Goal: Task Accomplishment & Management: Complete application form

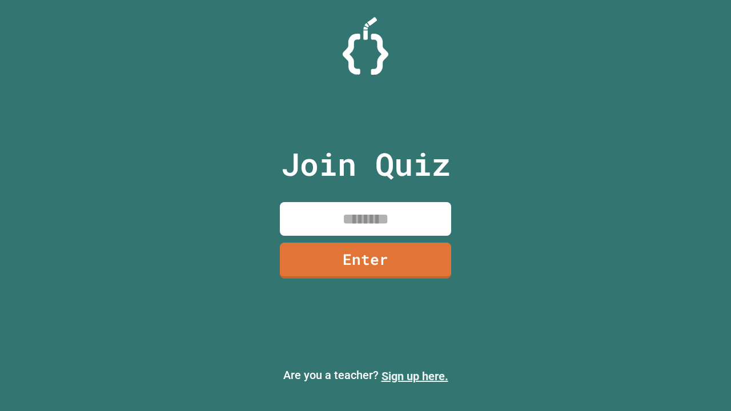
click at [415, 376] on link "Sign up here." at bounding box center [415, 377] width 67 height 14
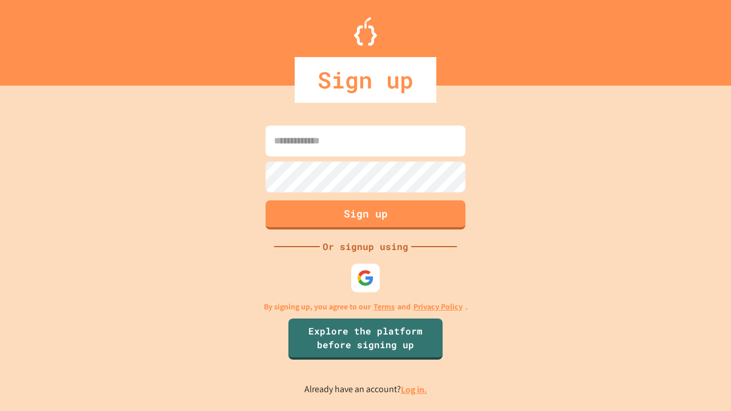
click at [415, 390] on link "Log in." at bounding box center [414, 390] width 26 height 12
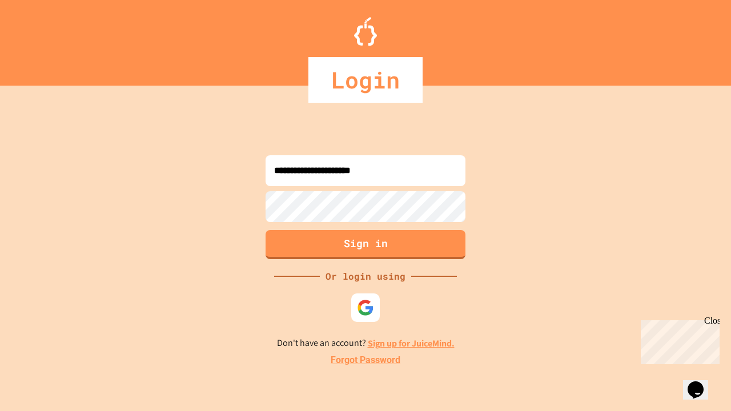
type input "**********"
